Goal: Task Accomplishment & Management: Complete application form

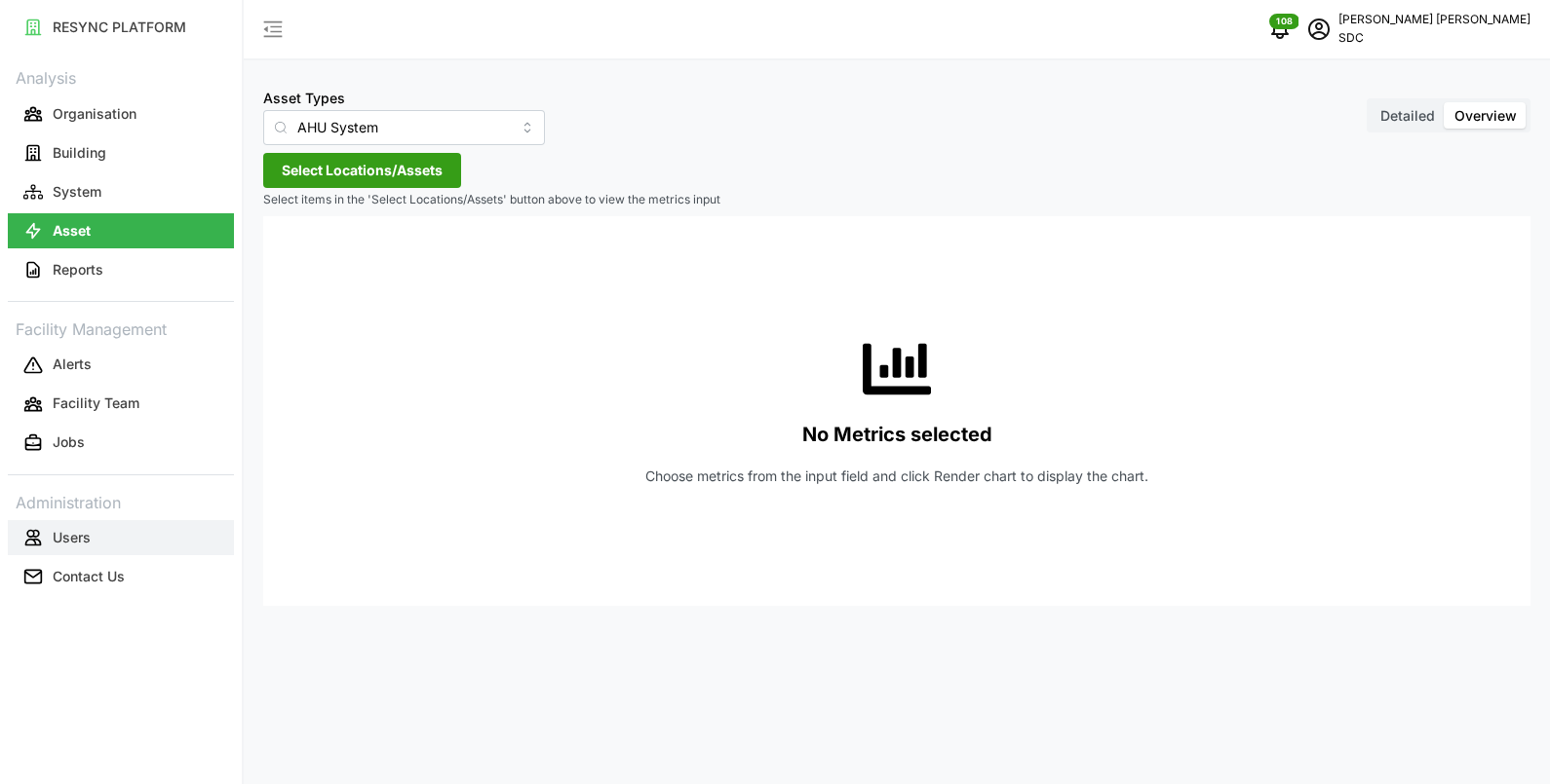
click at [129, 522] on button "Users" at bounding box center [121, 538] width 226 height 36
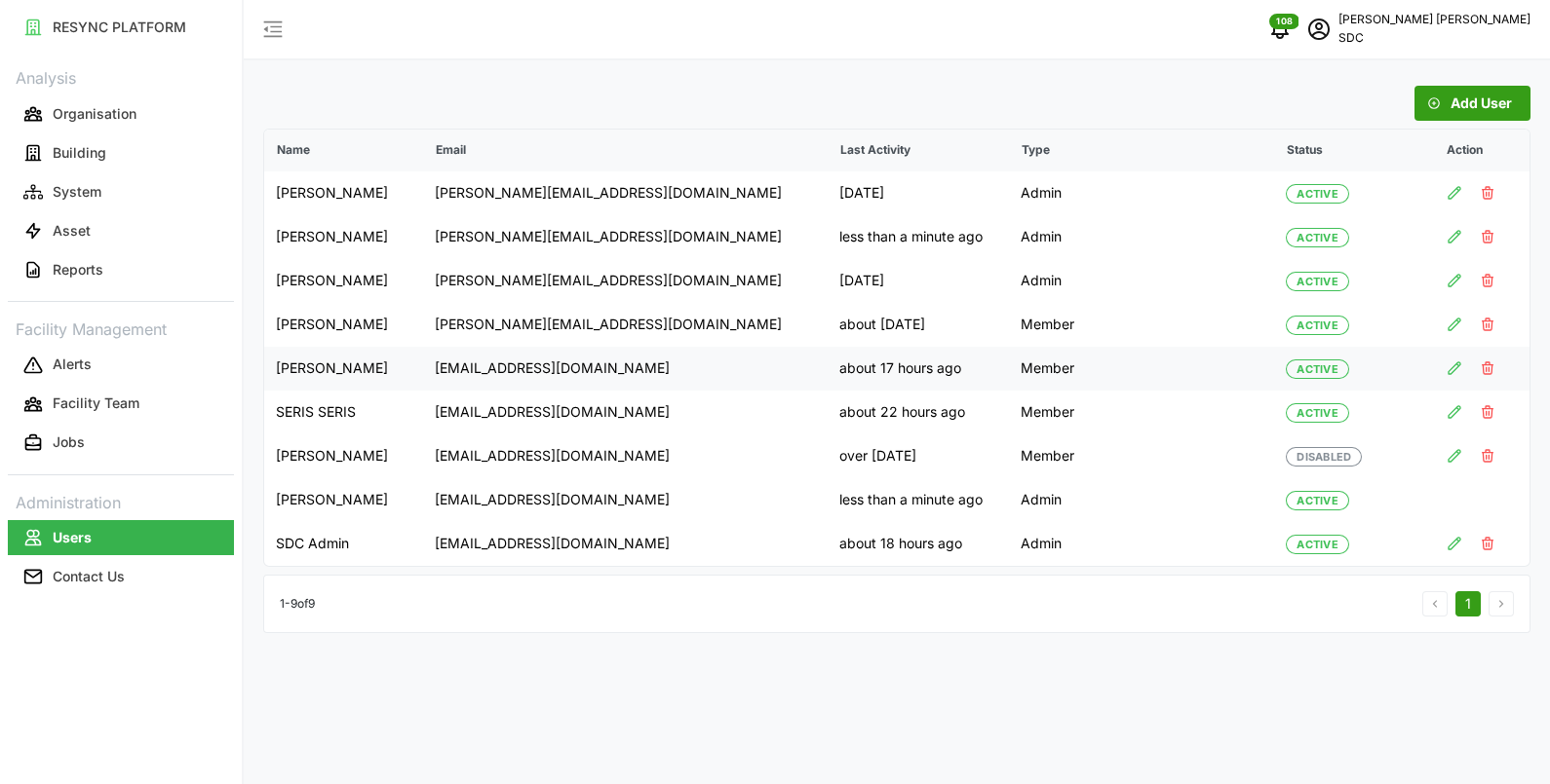
click at [1455, 369] on icon "button" at bounding box center [1455, 368] width 12 height 12
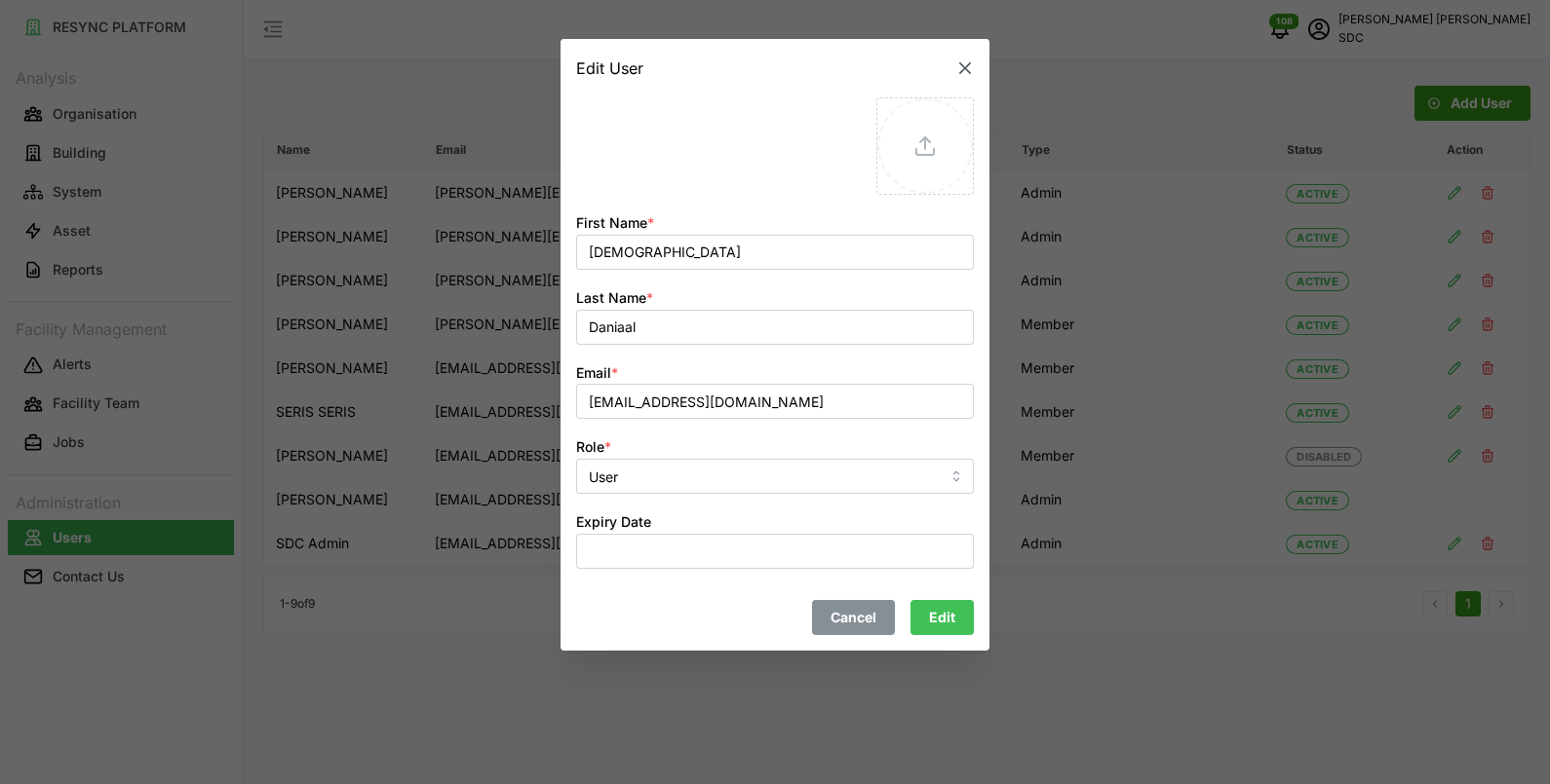
click at [945, 617] on span "Edit" at bounding box center [942, 618] width 27 height 34
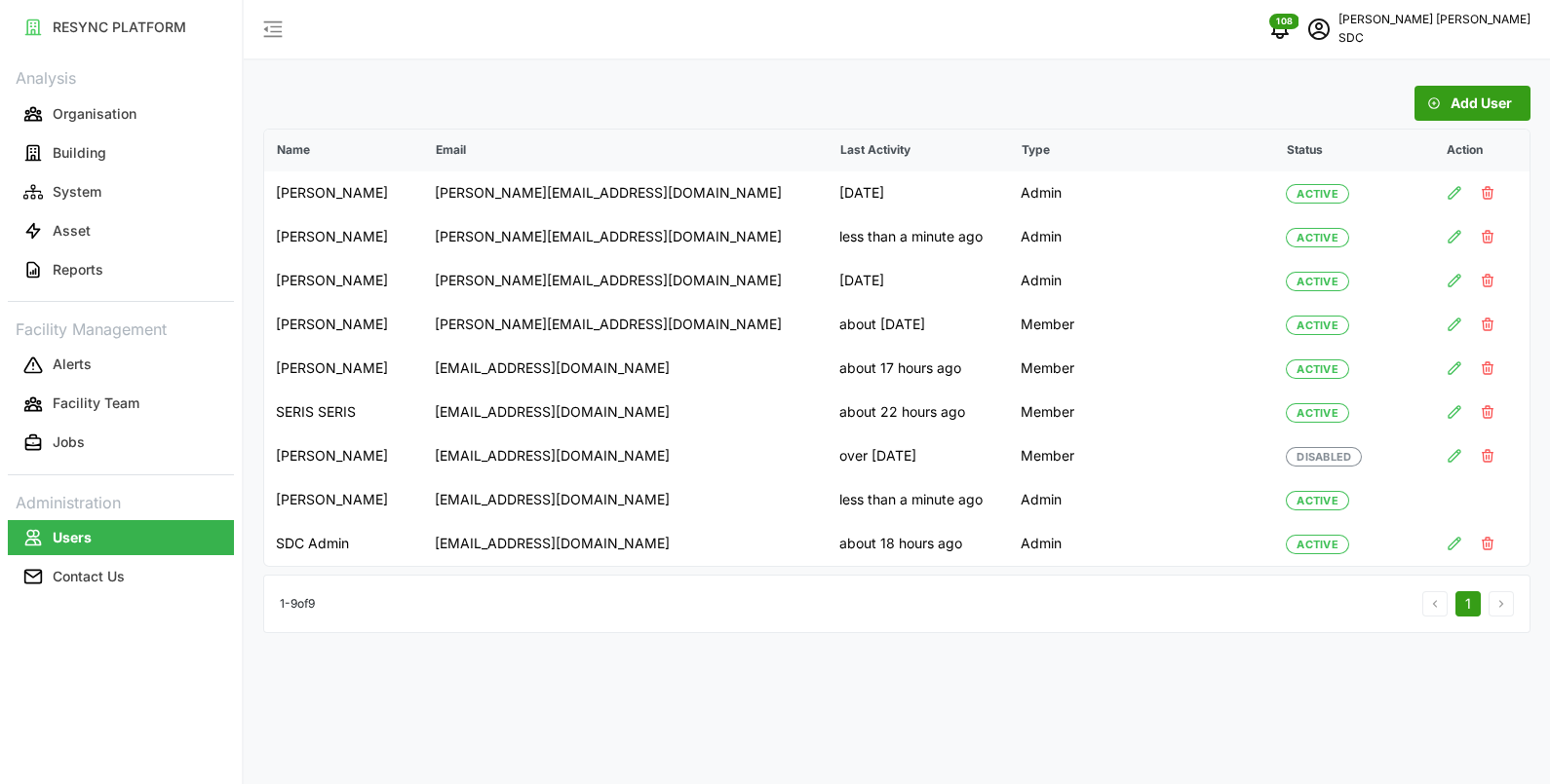
click at [1477, 93] on span "Add User" at bounding box center [1482, 104] width 61 height 34
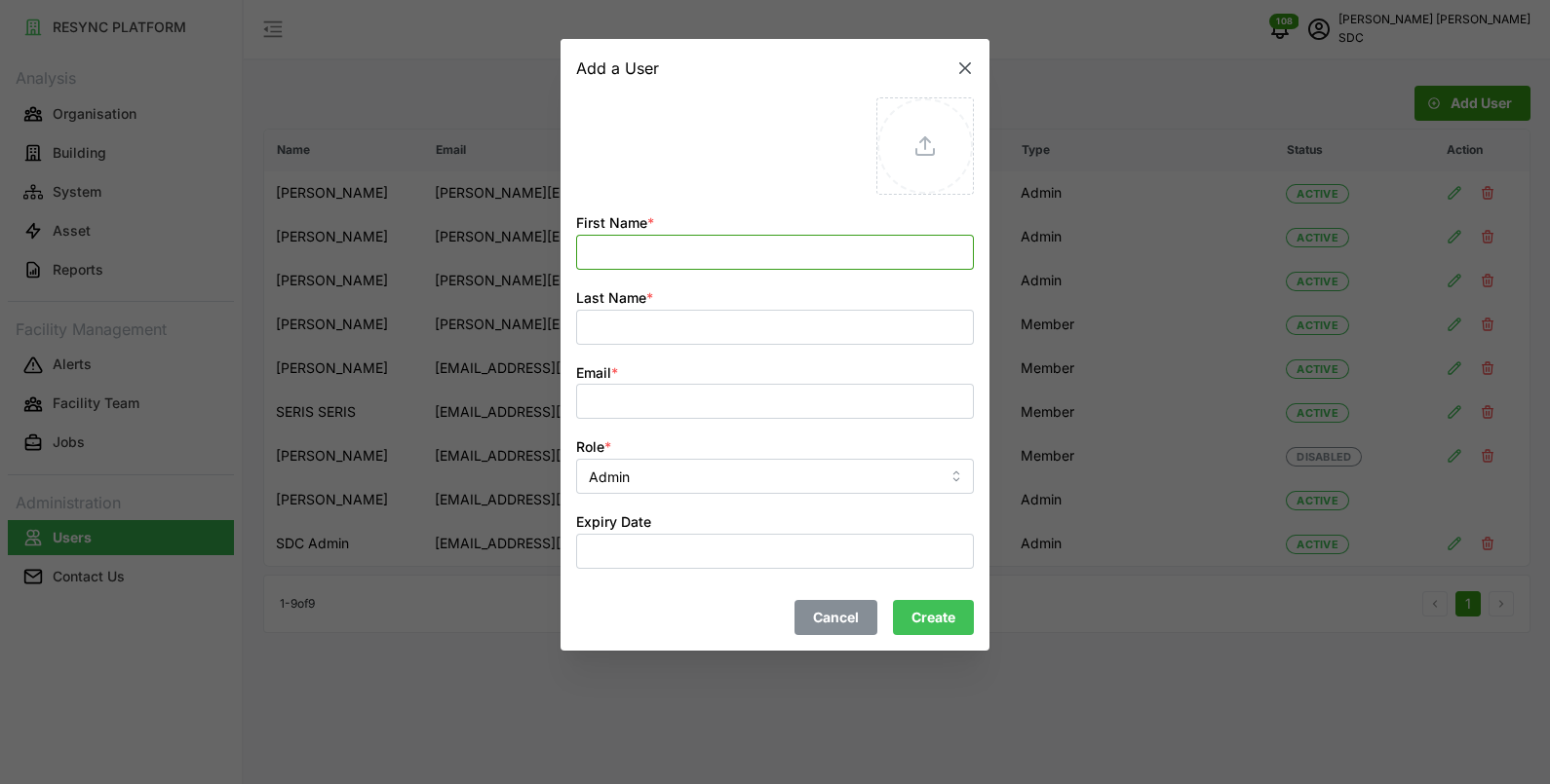
click at [794, 262] on input "First Name *" at bounding box center [775, 253] width 398 height 36
drag, startPoint x: 596, startPoint y: 400, endPoint x: 605, endPoint y: 409, distance: 12.7
click at [596, 400] on input "Email *" at bounding box center [775, 403] width 398 height 36
paste input "[EMAIL_ADDRESS][DOMAIN_NAME]"
type input "[EMAIL_ADDRESS][DOMAIN_NAME]"
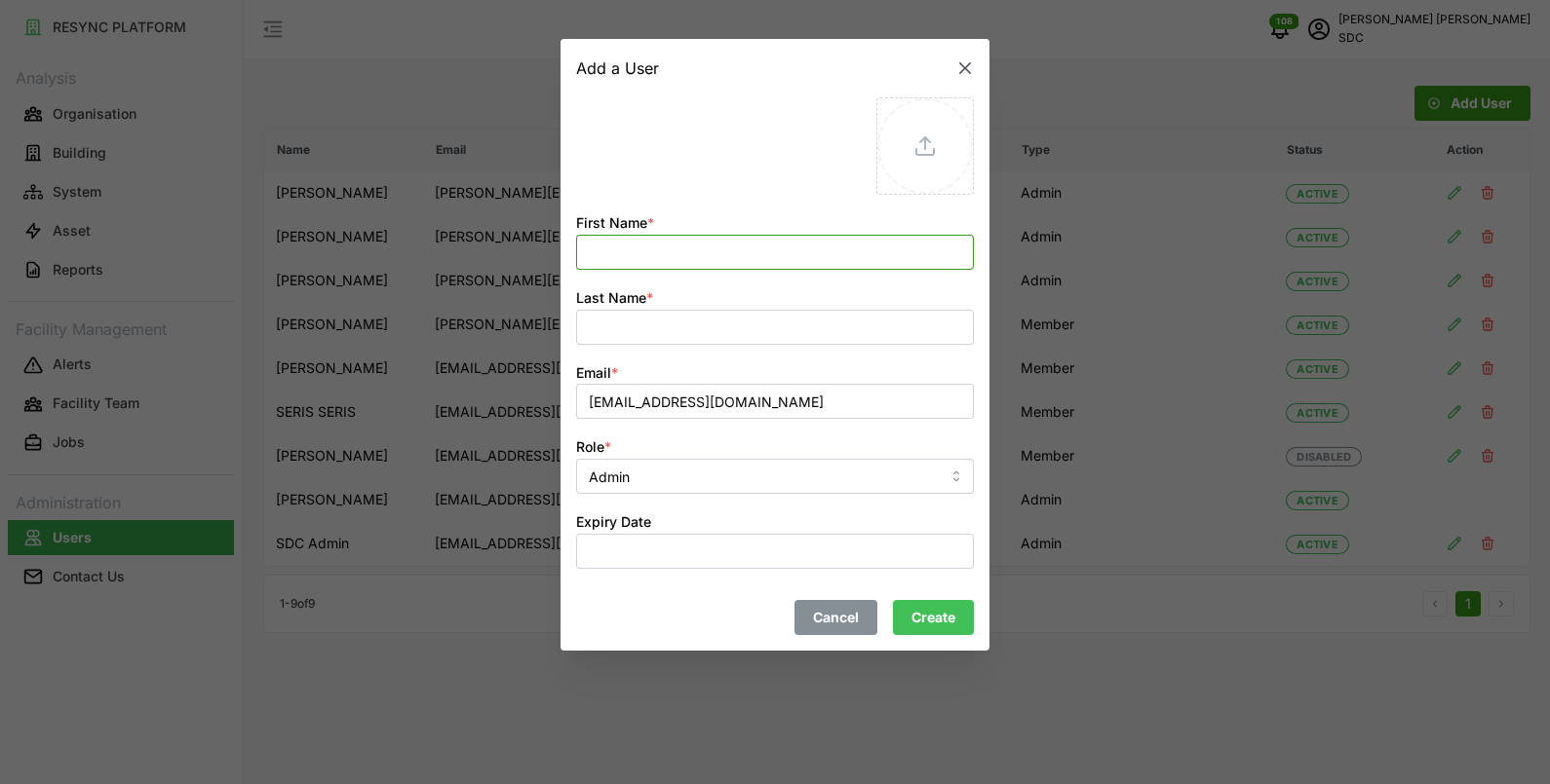
click at [637, 251] on input "First Name *" at bounding box center [775, 253] width 398 height 36
type input "Aliff"
click at [619, 336] on input "Last Name *" at bounding box center [775, 328] width 398 height 36
type input "h"
type input "Hazari"
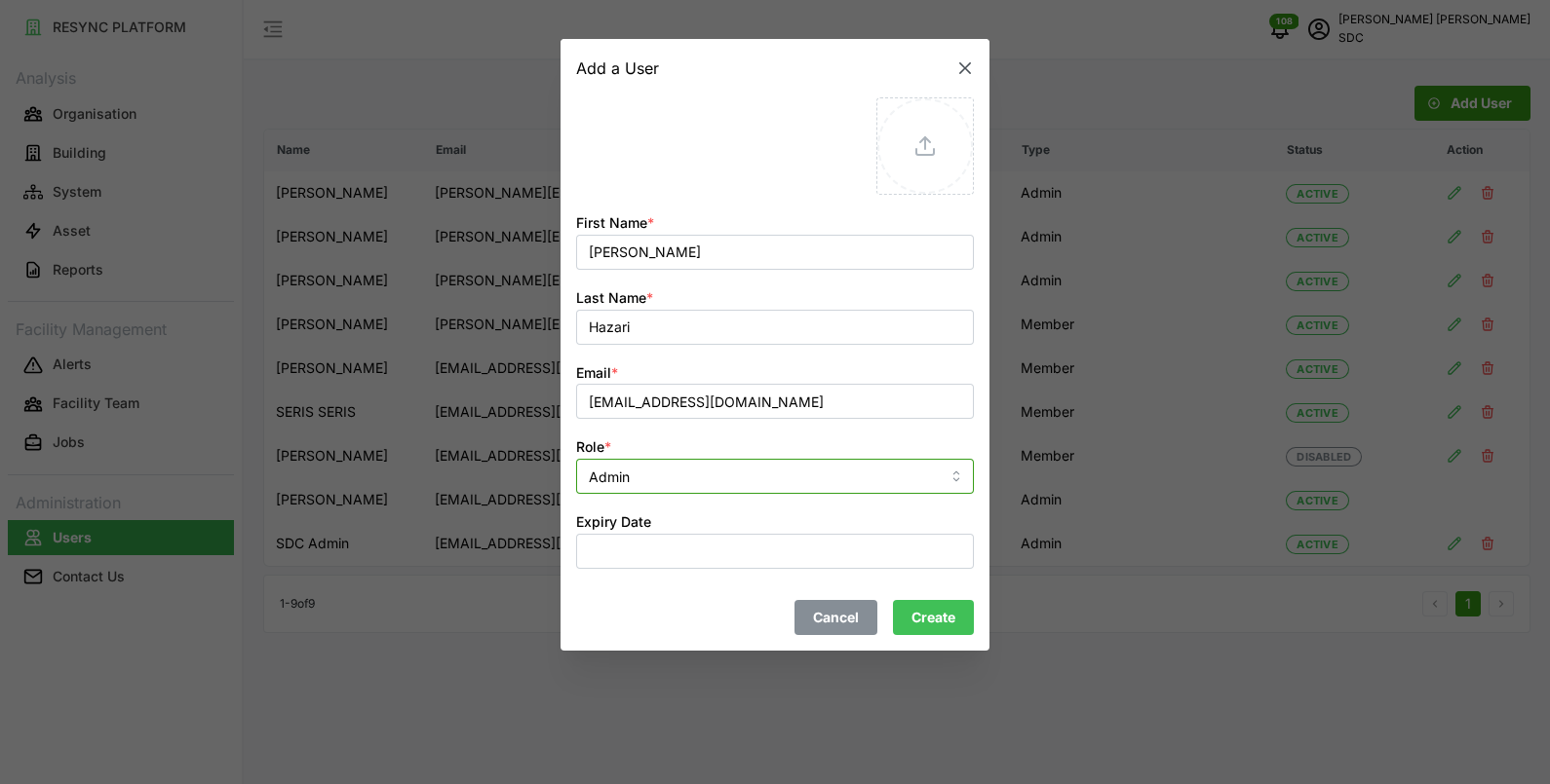
click at [667, 487] on input "Admin" at bounding box center [775, 477] width 398 height 36
drag, startPoint x: 639, startPoint y: 553, endPoint x: 654, endPoint y: 555, distance: 15.1
click at [639, 554] on div "User" at bounding box center [775, 557] width 388 height 34
type input "User"
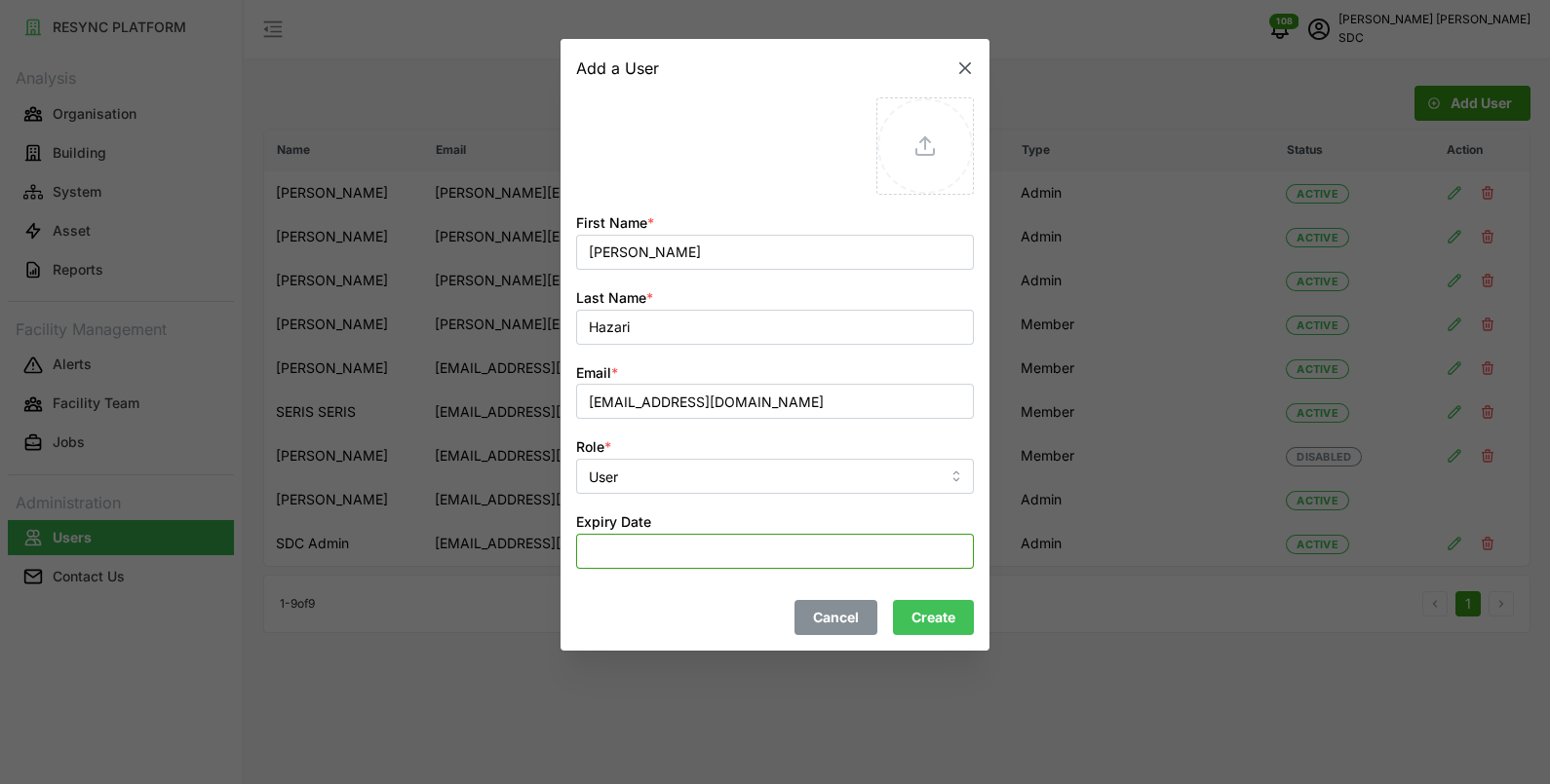
click at [665, 552] on button "Expiry Date" at bounding box center [775, 552] width 398 height 36
click at [673, 591] on div "Cancel Create" at bounding box center [775, 609] width 413 height 66
click at [927, 616] on span "Create" at bounding box center [934, 618] width 43 height 34
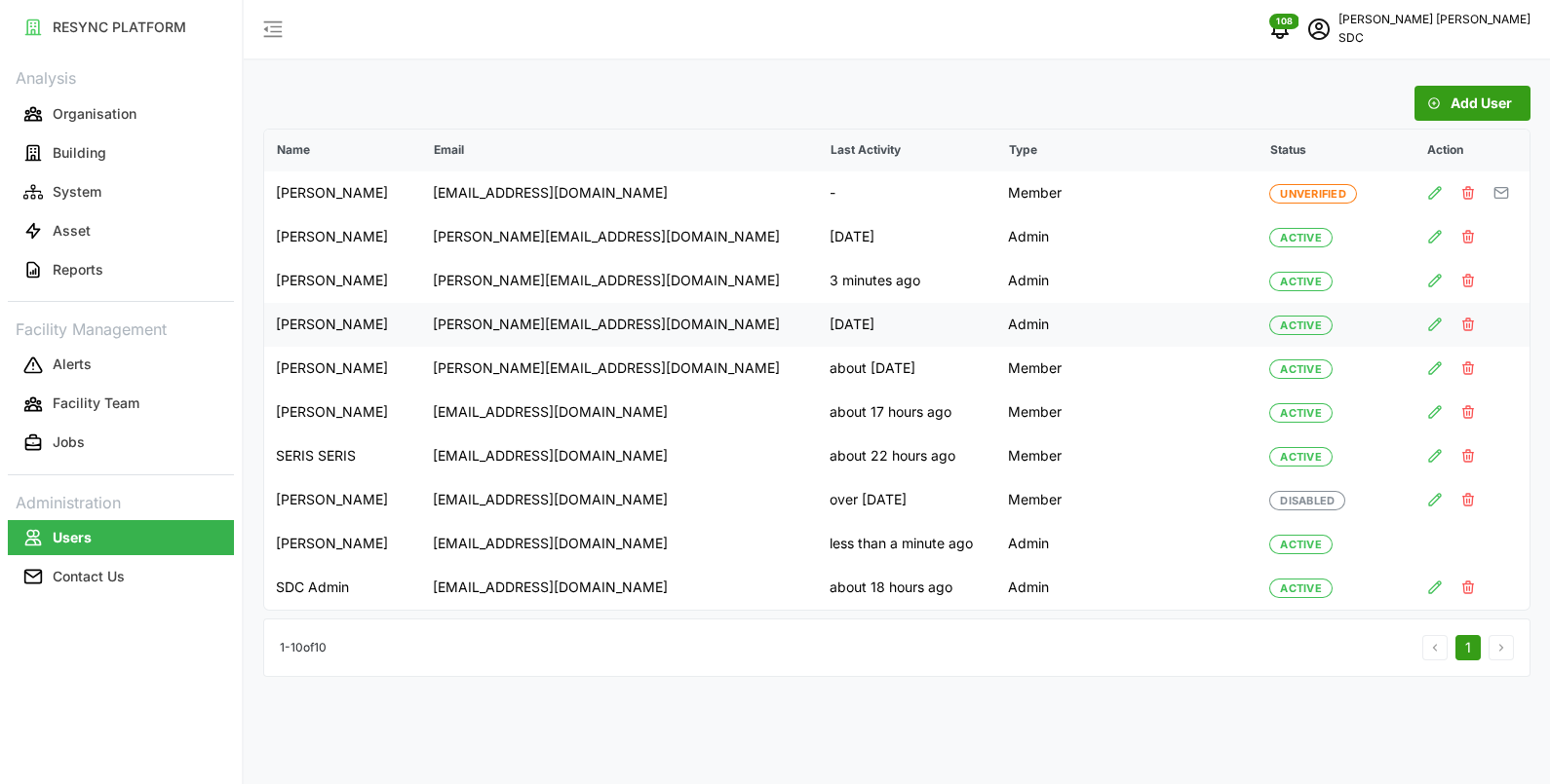
click at [1467, 331] on icon "button" at bounding box center [1468, 325] width 11 height 12
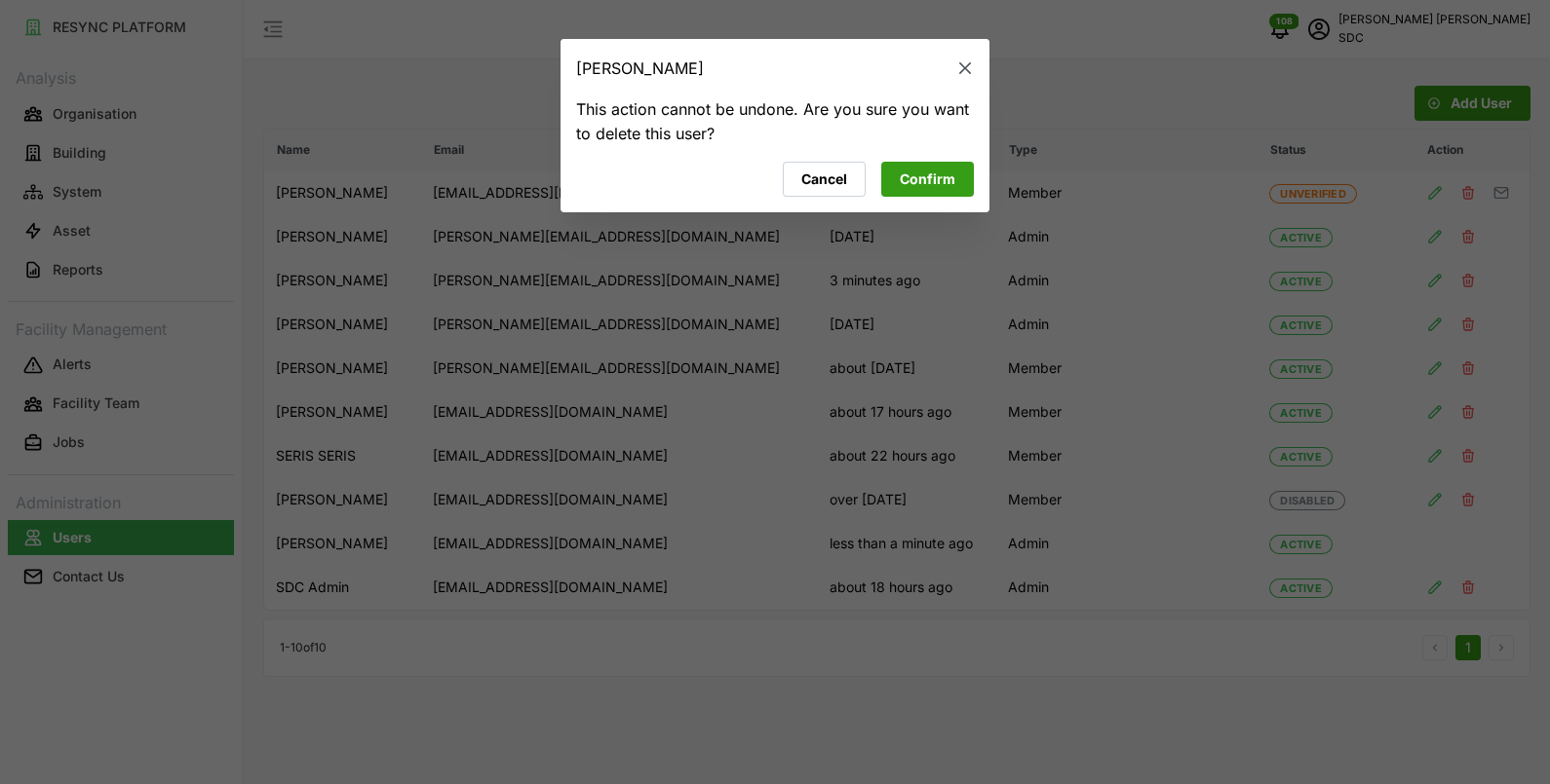
click at [952, 175] on span "Confirm" at bounding box center [928, 180] width 55 height 34
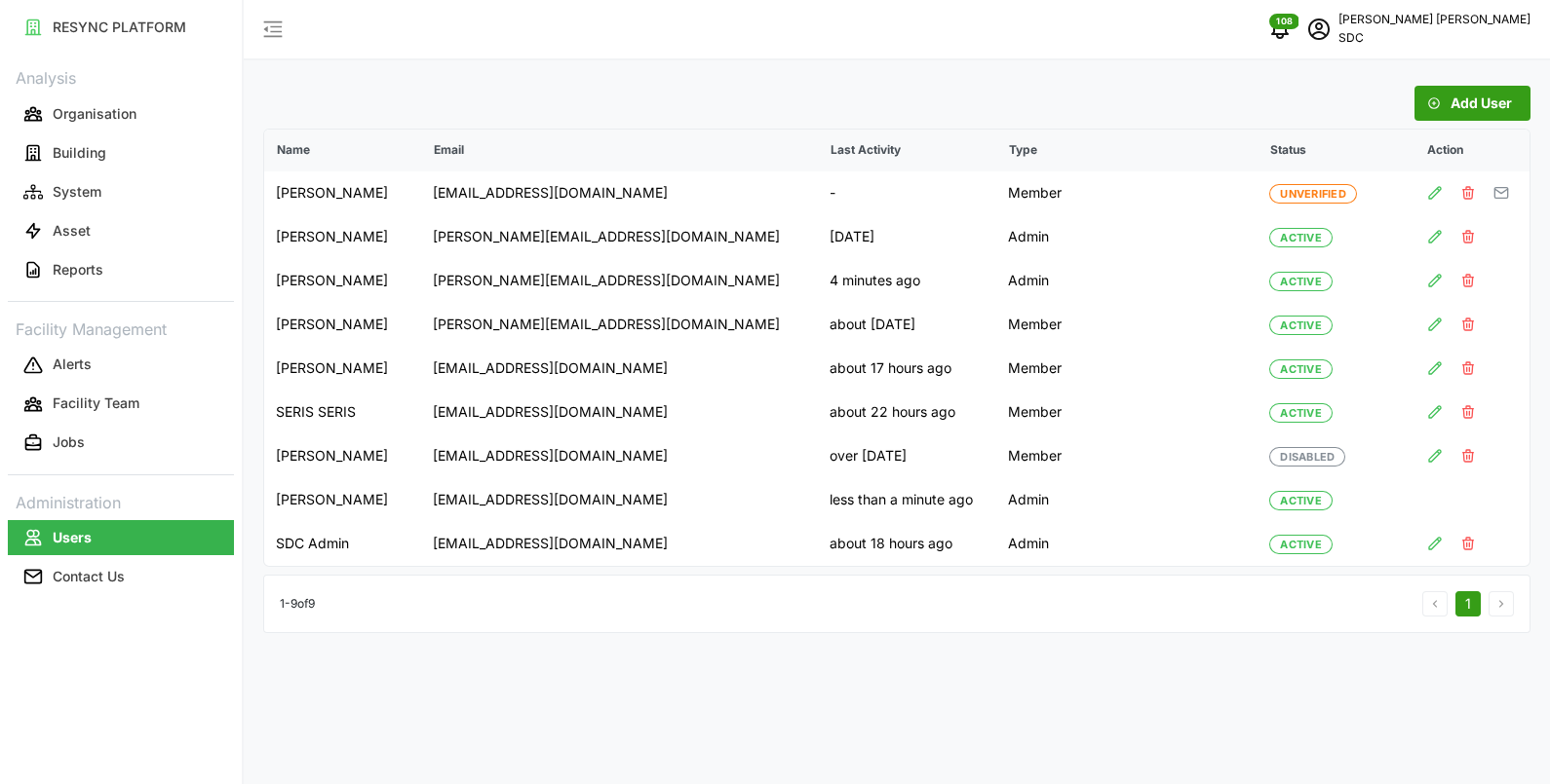
click at [878, 83] on div "Add User Name Email Last Activity Type Status Action [PERSON_NAME] [EMAIL_ADDRE…" at bounding box center [897, 392] width 1307 height 784
